Goal: Communication & Community: Answer question/provide support

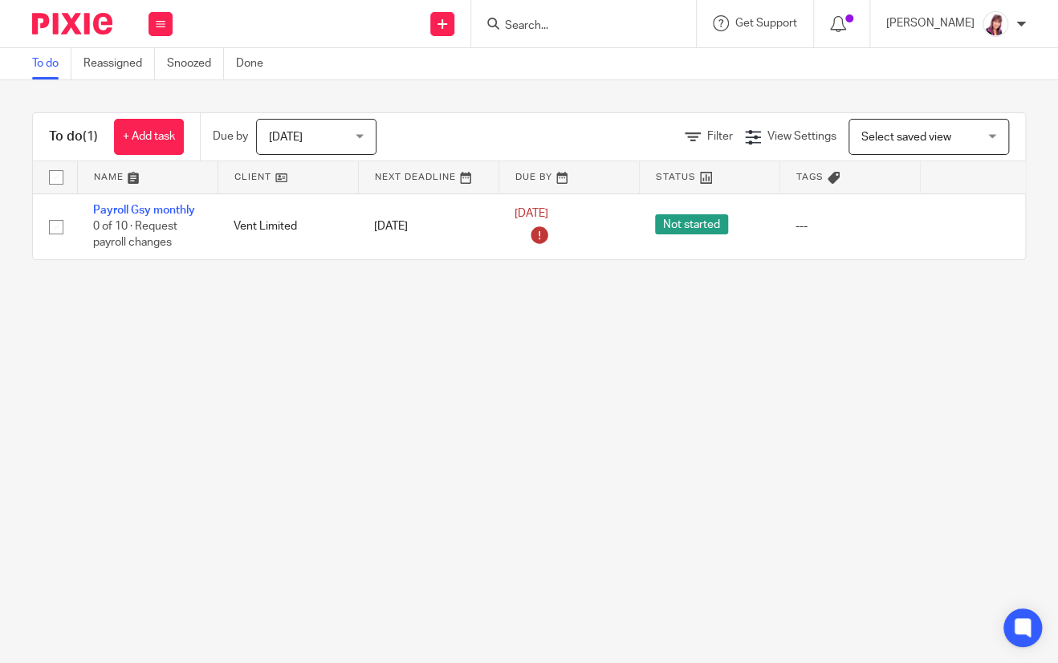
click at [538, 27] on input "Search" at bounding box center [576, 26] width 145 height 14
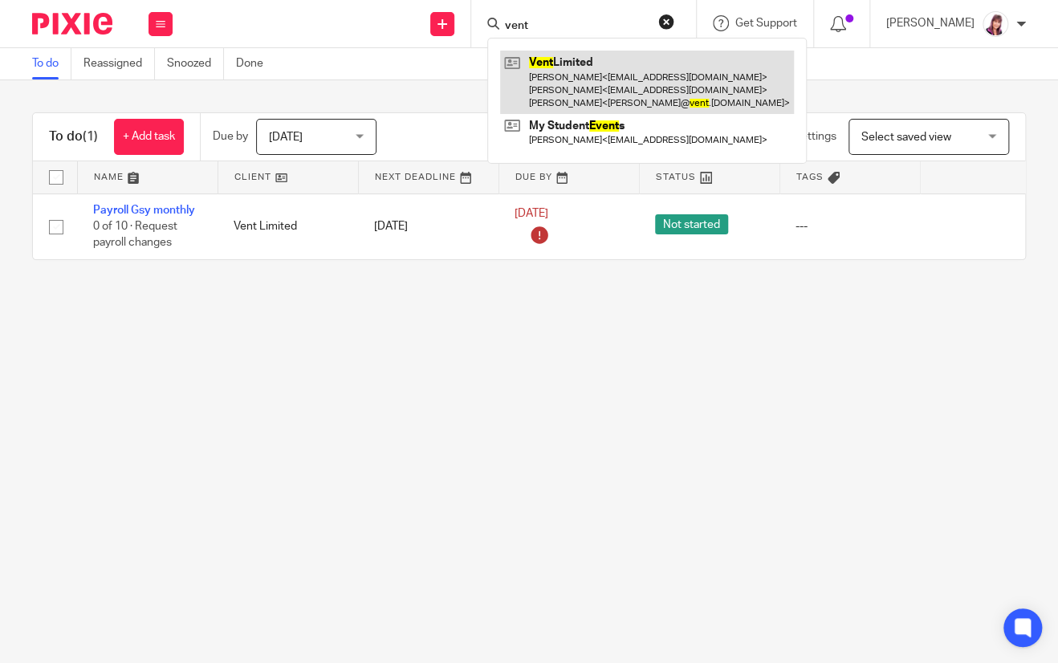
type input "vent"
click at [612, 89] on link at bounding box center [647, 82] width 294 height 63
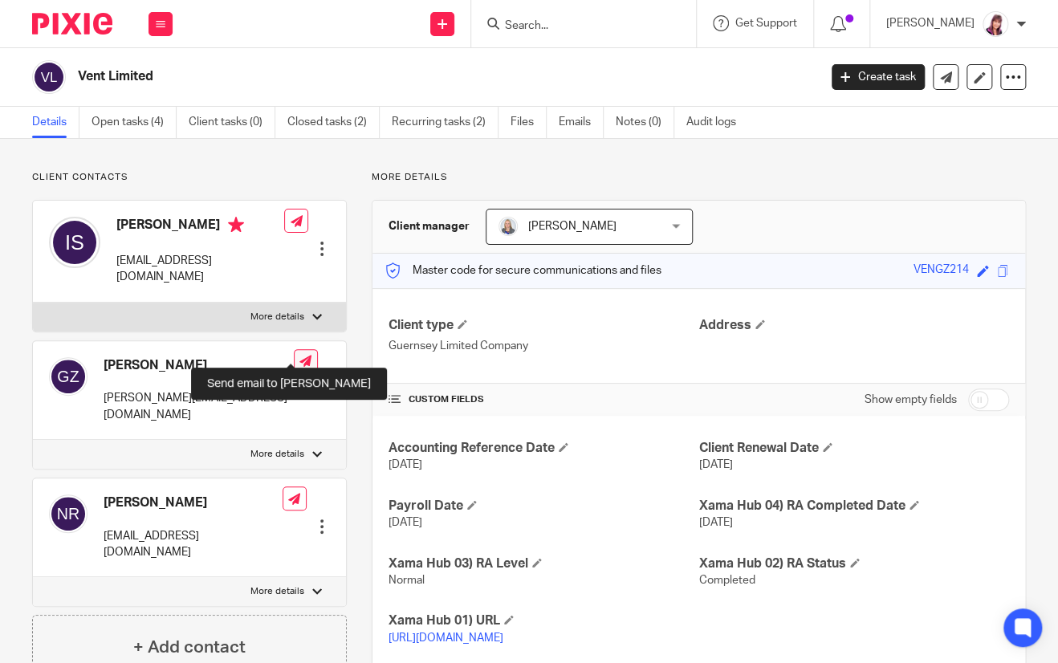
click at [300, 355] on icon at bounding box center [306, 361] width 12 height 12
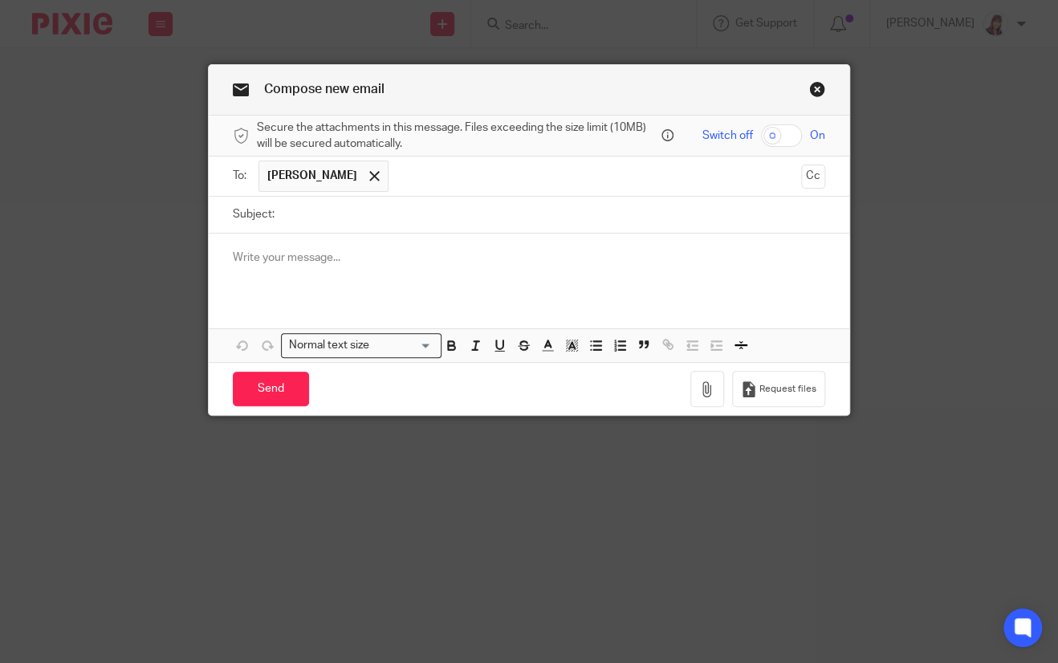
click at [792, 141] on input "checkbox" at bounding box center [781, 135] width 41 height 22
checkbox input "true"
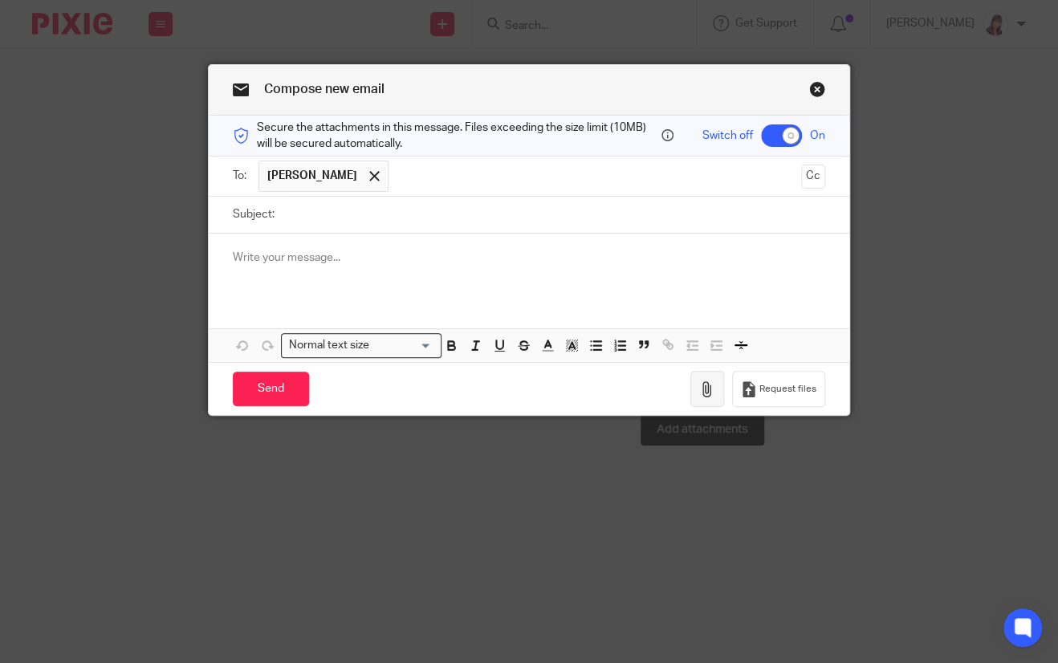
click at [702, 385] on icon "button" at bounding box center [707, 389] width 16 height 16
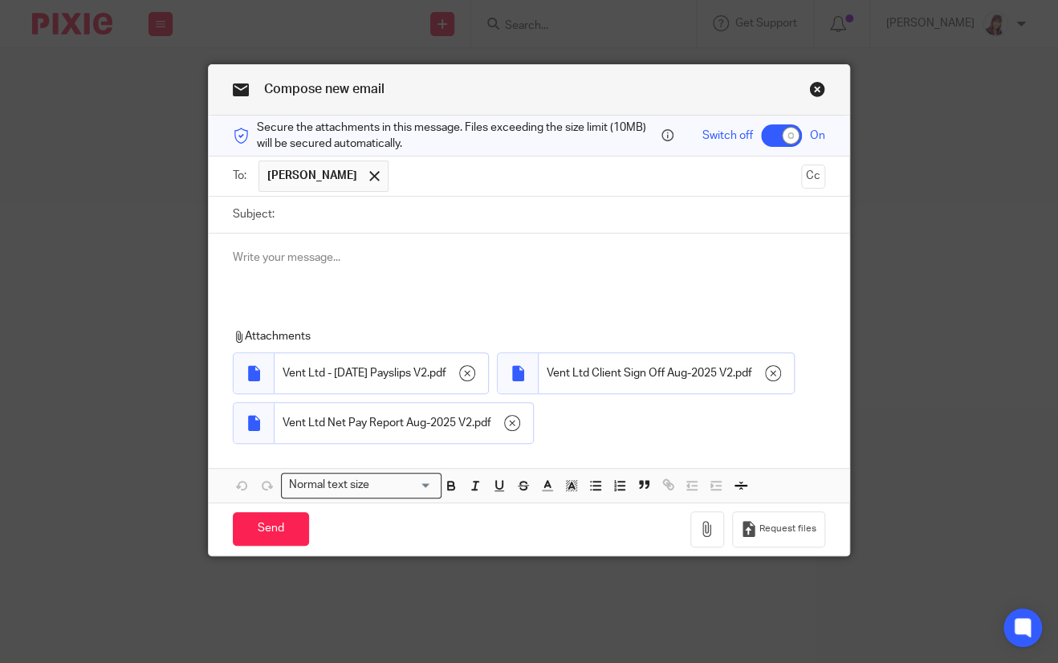
click at [303, 213] on input "Subject:" at bounding box center [554, 215] width 543 height 36
type input "August Payroll"
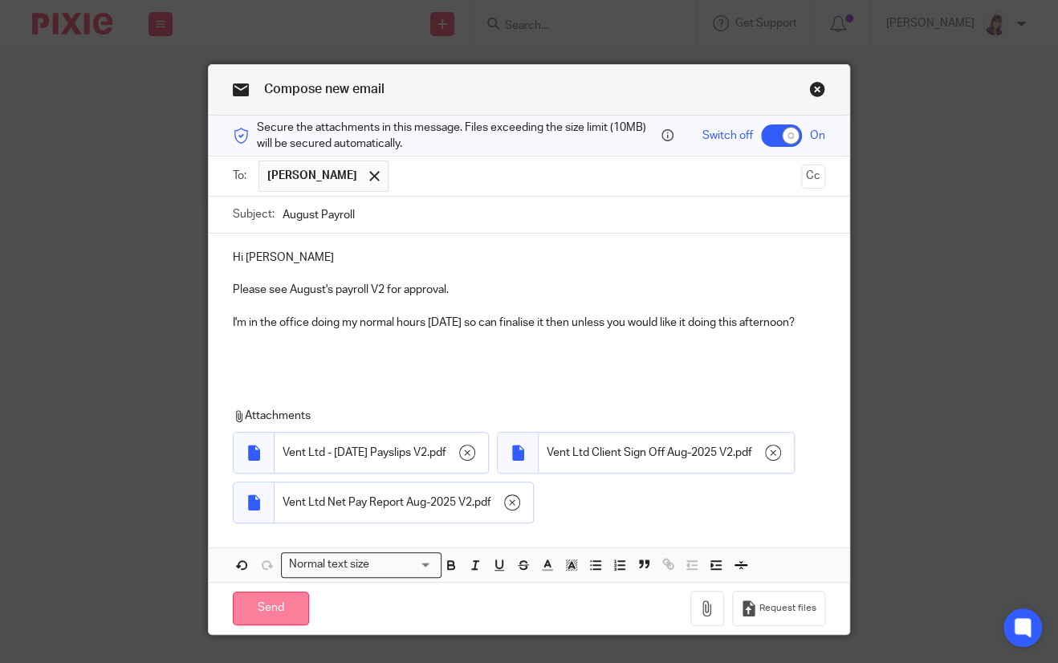
click at [266, 626] on input "Send" at bounding box center [271, 609] width 76 height 35
